Goal: Check status: Check status

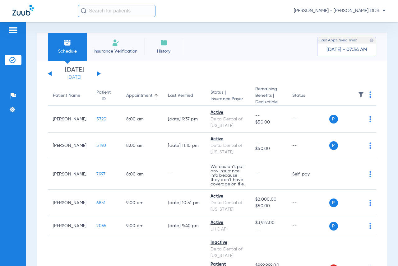
click at [74, 74] on link "[DATE]" at bounding box center [74, 77] width 37 height 6
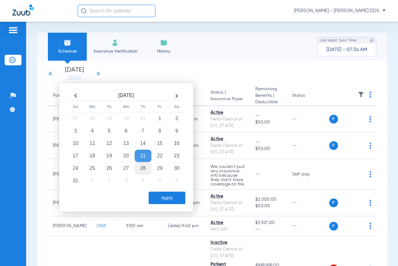
click at [142, 164] on td "28" at bounding box center [143, 168] width 17 height 12
click at [169, 197] on button "Apply" at bounding box center [167, 197] width 37 height 12
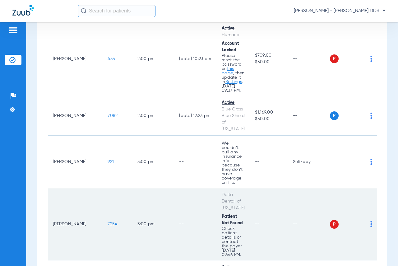
scroll to position [523, 0]
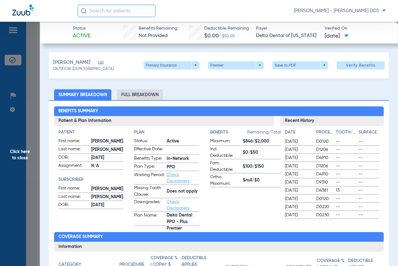
click at [20, 161] on span "Click here to close" at bounding box center [20, 155] width 40 height 266
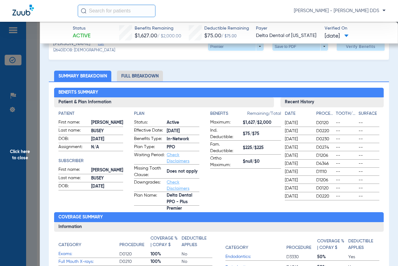
scroll to position [0, 0]
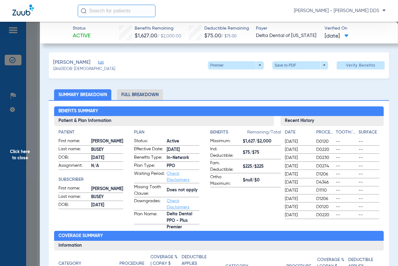
click at [131, 95] on li "Full Breakdown" at bounding box center [140, 94] width 46 height 11
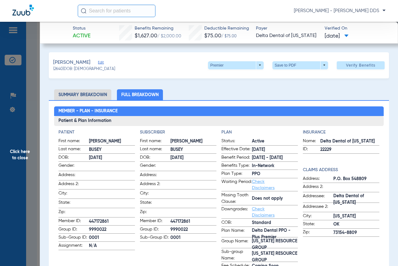
click at [4, 143] on span "Click here to close" at bounding box center [20, 155] width 40 height 266
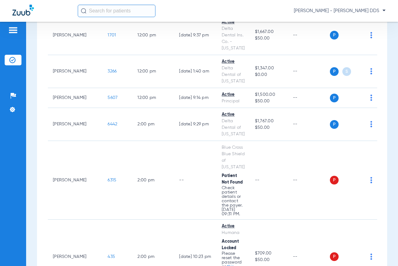
scroll to position [305, 0]
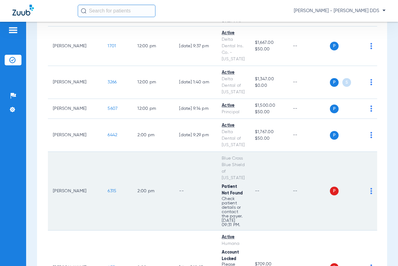
click at [108, 189] on span "6315" at bounding box center [112, 191] width 9 height 4
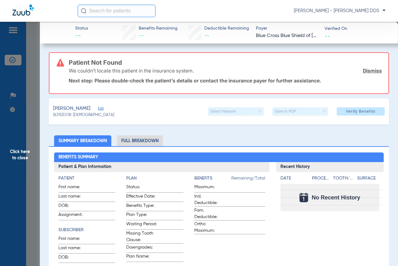
click at [39, 138] on span "Click here to close" at bounding box center [20, 155] width 40 height 266
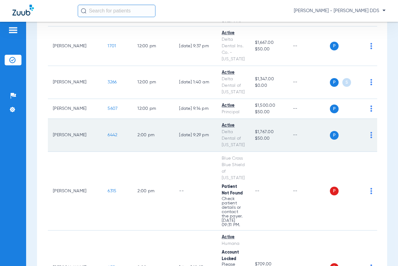
click at [67, 119] on td "[PERSON_NAME]" at bounding box center [75, 135] width 55 height 33
click at [103, 119] on td "6442" at bounding box center [118, 135] width 30 height 33
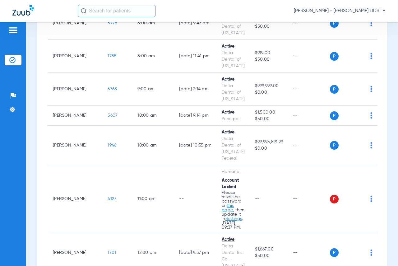
scroll to position [88, 0]
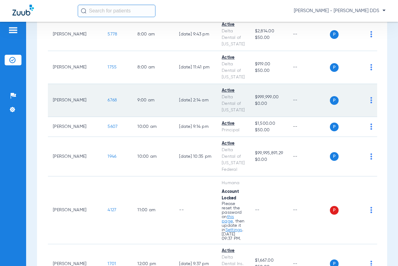
click at [108, 98] on span "6768" at bounding box center [112, 100] width 9 height 4
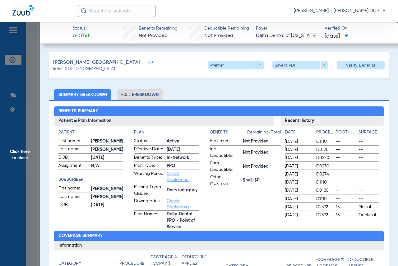
drag, startPoint x: 25, startPoint y: 150, endPoint x: 27, endPoint y: 148, distance: 3.4
click at [25, 150] on span "Click here to close" at bounding box center [20, 155] width 40 height 266
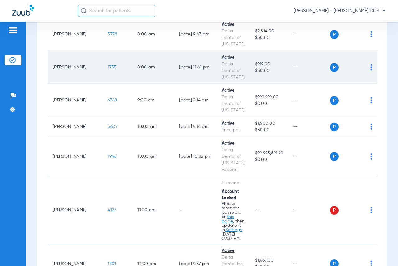
click at [108, 65] on span "1755" at bounding box center [112, 67] width 9 height 4
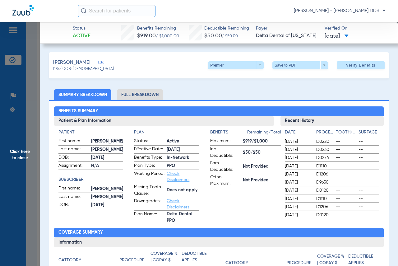
click at [27, 150] on span "Click here to close" at bounding box center [20, 155] width 40 height 266
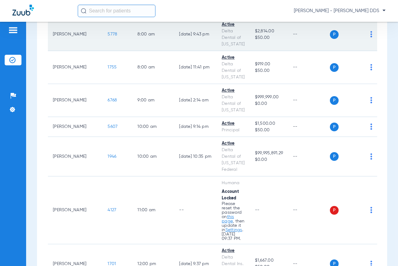
click at [108, 32] on span "5778" at bounding box center [113, 34] width 10 height 4
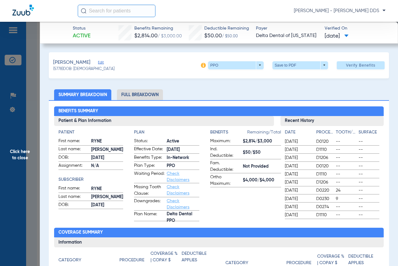
click at [137, 94] on li "Full Breakdown" at bounding box center [140, 94] width 46 height 11
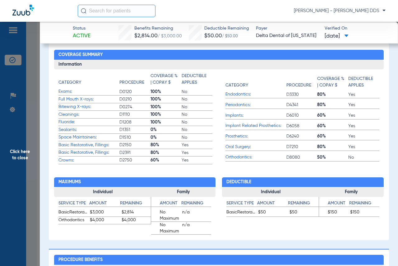
scroll to position [249, 0]
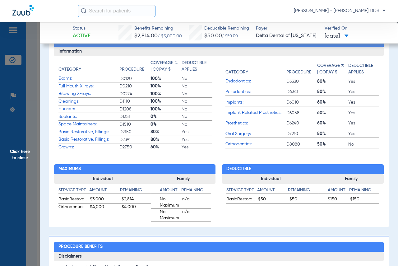
click at [20, 146] on span "Click here to close" at bounding box center [20, 155] width 40 height 266
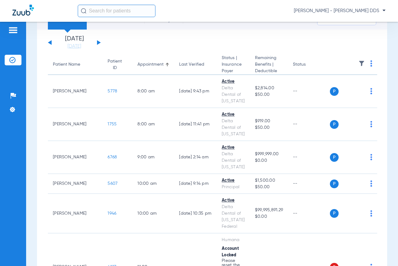
scroll to position [0, 0]
